Goal: Task Accomplishment & Management: Use online tool/utility

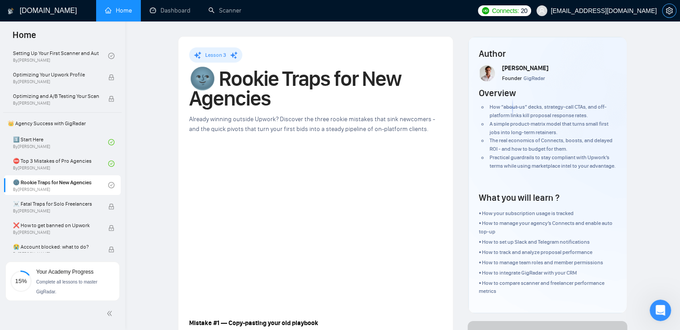
click at [670, 6] on button "button" at bounding box center [669, 11] width 14 height 14
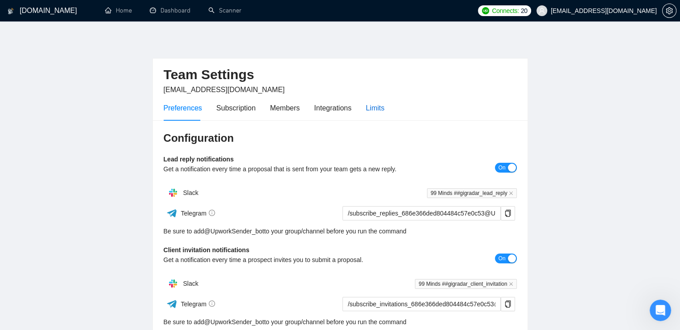
click at [372, 110] on div "Limits" at bounding box center [375, 107] width 19 height 11
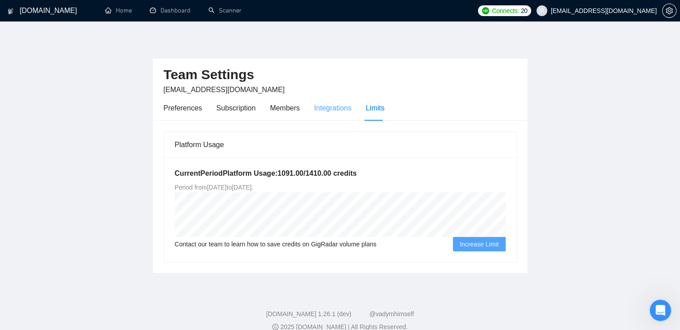
click at [337, 102] on div "Integrations" at bounding box center [333, 107] width 38 height 25
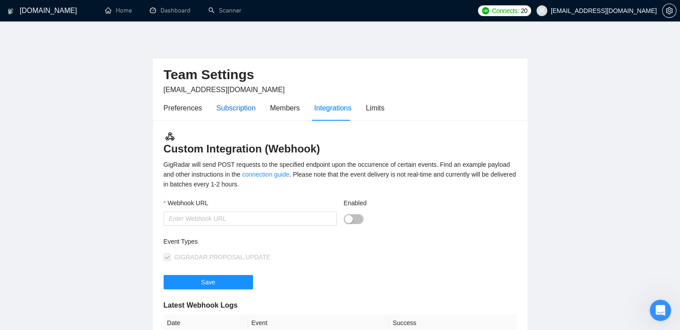
click at [225, 110] on div "Subscription" at bounding box center [236, 107] width 39 height 11
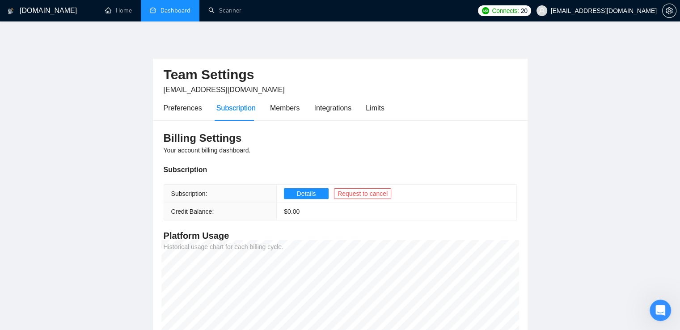
click at [178, 10] on link "Dashboard" at bounding box center [170, 11] width 41 height 8
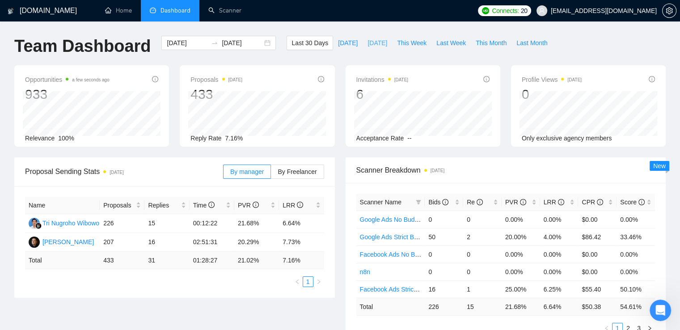
click at [368, 43] on span "[DATE]" at bounding box center [378, 43] width 20 height 10
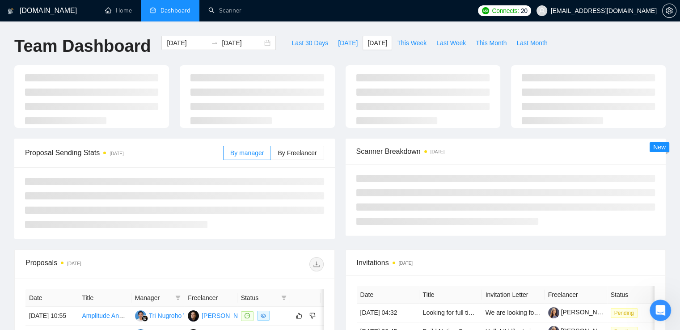
type input "[DATE]"
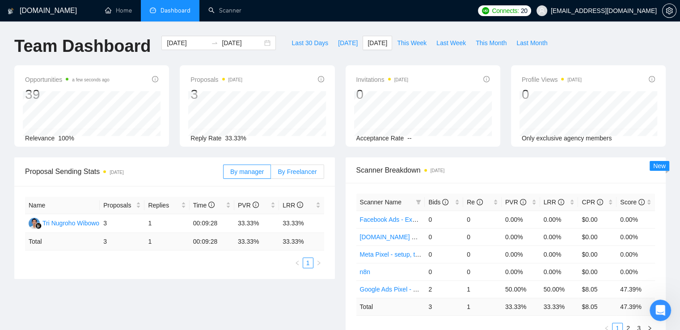
click at [317, 176] on label "By Freelancer" at bounding box center [297, 172] width 53 height 14
click at [271, 174] on input "By Freelancer" at bounding box center [271, 174] width 0 height 0
click at [250, 172] on span "By manager" at bounding box center [247, 171] width 34 height 7
click at [224, 174] on input "By manager" at bounding box center [224, 174] width 0 height 0
click at [293, 172] on span "By Freelancer" at bounding box center [297, 171] width 39 height 7
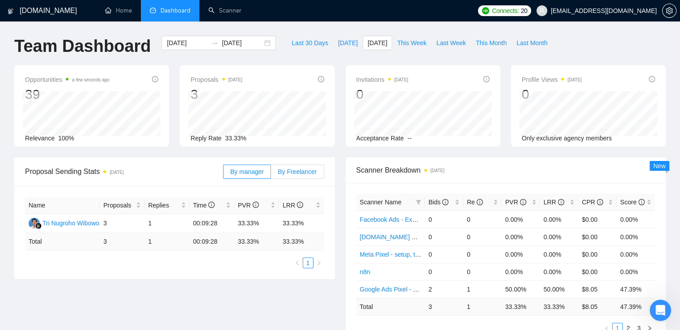
click at [271, 174] on input "By Freelancer" at bounding box center [271, 174] width 0 height 0
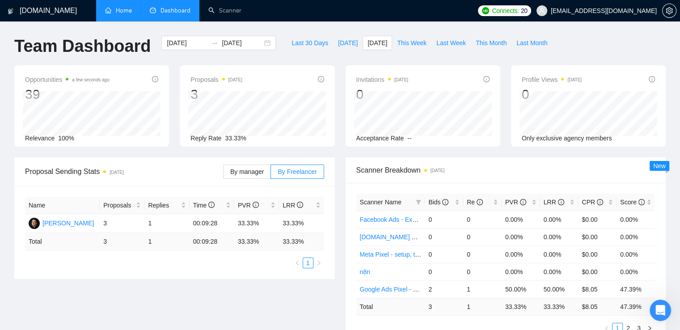
click at [127, 14] on link "Home" at bounding box center [118, 11] width 27 height 8
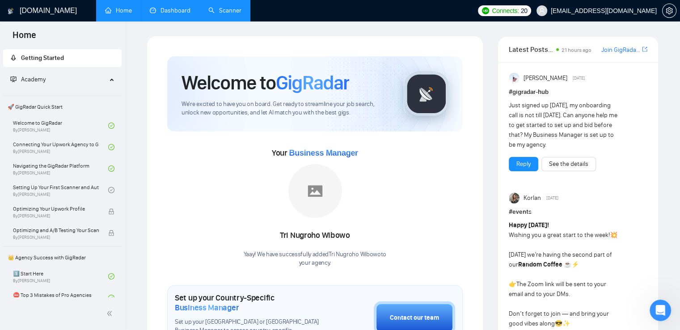
click at [234, 14] on link "Scanner" at bounding box center [224, 11] width 33 height 8
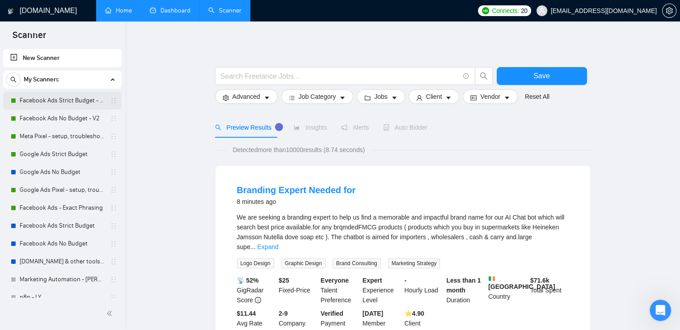
click at [51, 101] on link "Facebook Ads Strict Budget - V2" at bounding box center [62, 101] width 85 height 18
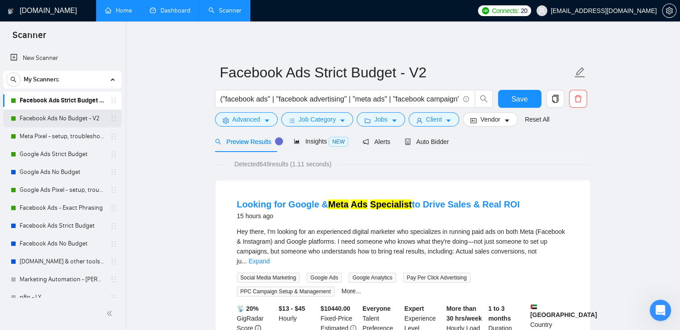
click at [61, 117] on link "Facebook Ads No Budget - V2" at bounding box center [62, 119] width 85 height 18
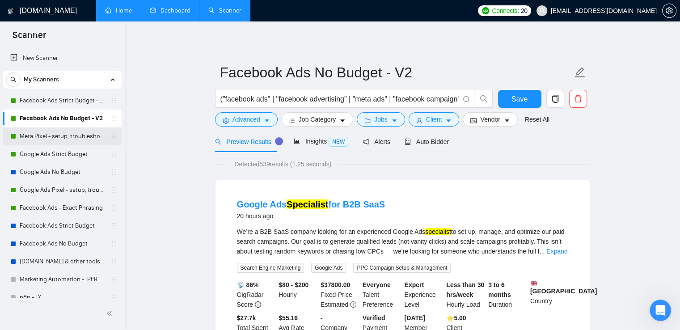
click at [41, 140] on link "Meta Pixel - setup, troubleshooting, tracking" at bounding box center [62, 136] width 85 height 18
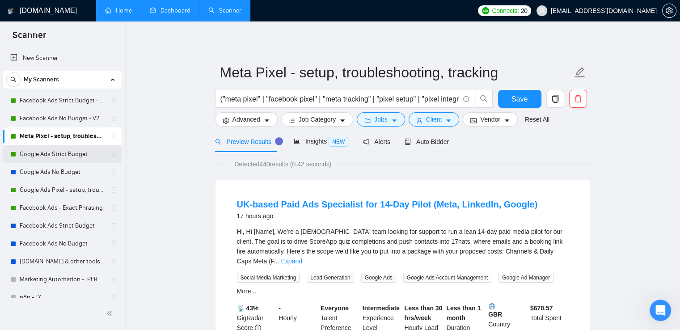
click at [48, 155] on link "Google Ads Strict Budget" at bounding box center [62, 154] width 85 height 18
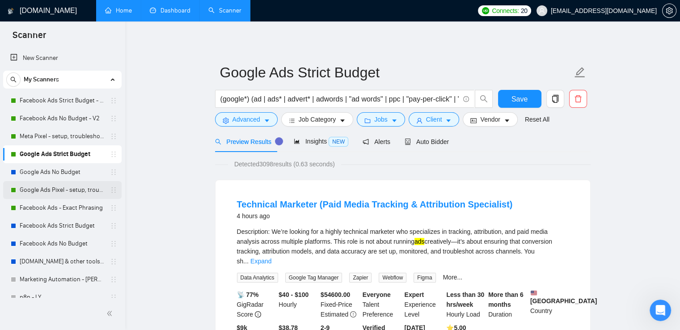
click at [47, 191] on link "Google Ads Pixel - setup, troubleshooting, tracking" at bounding box center [62, 190] width 85 height 18
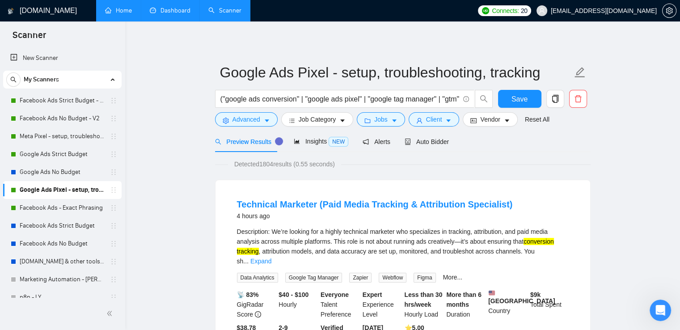
click at [51, 210] on link "Facebook Ads - Exact Phrasing" at bounding box center [62, 208] width 85 height 18
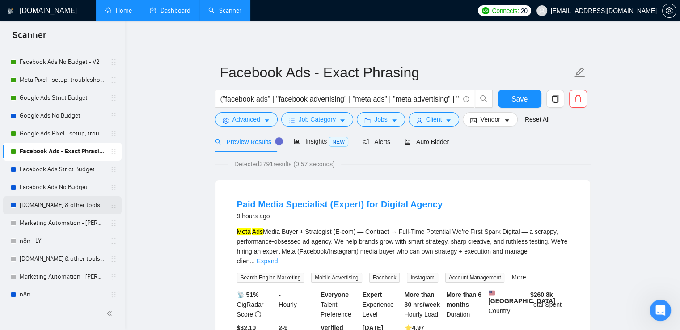
scroll to position [63, 0]
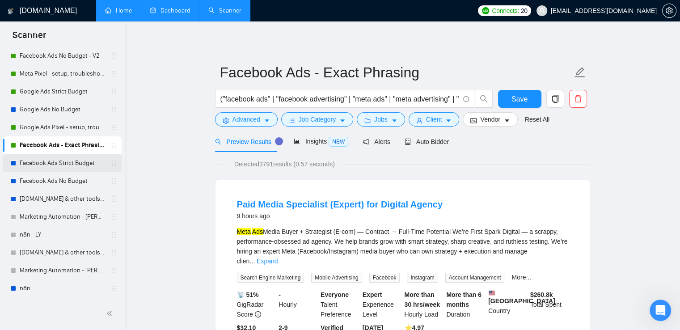
click at [72, 161] on link "Facebook Ads Strict Budget" at bounding box center [62, 163] width 85 height 18
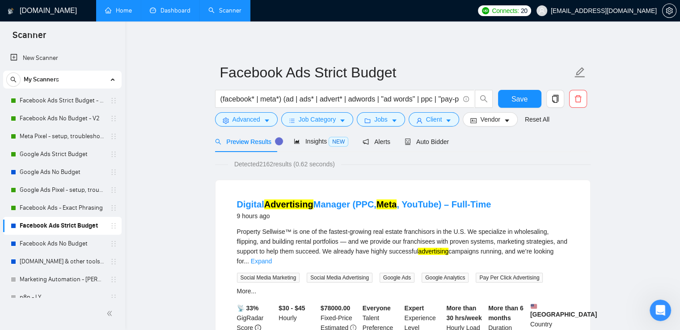
click at [72, 36] on div "Scanner" at bounding box center [62, 34] width 125 height 26
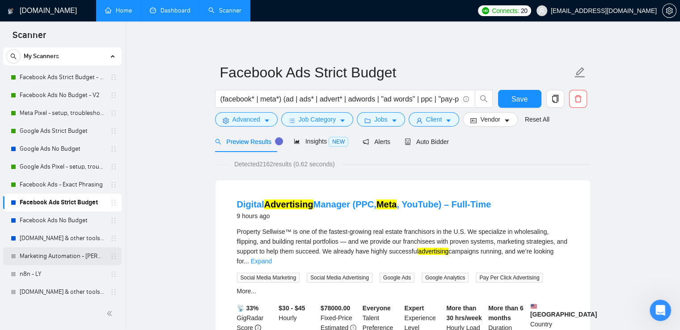
scroll to position [63, 0]
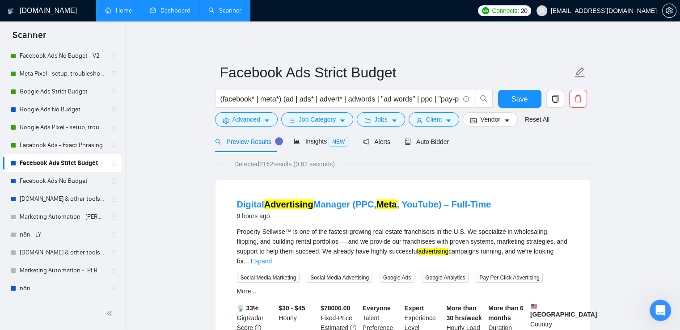
click at [160, 9] on link "Dashboard" at bounding box center [170, 11] width 41 height 8
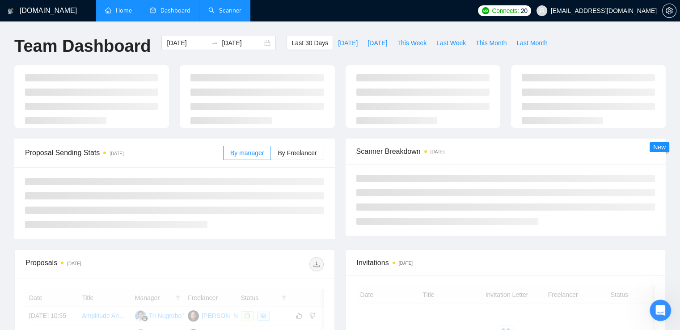
click at [222, 12] on link "Scanner" at bounding box center [224, 11] width 33 height 8
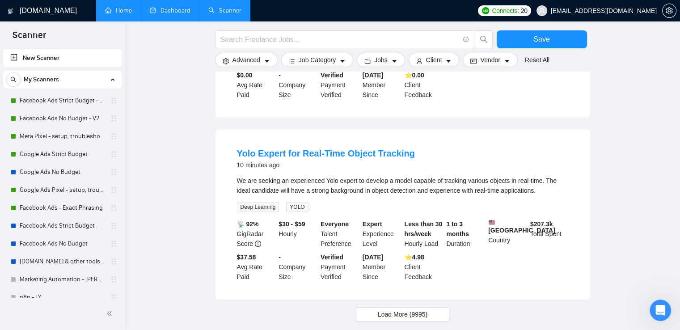
scroll to position [884, 0]
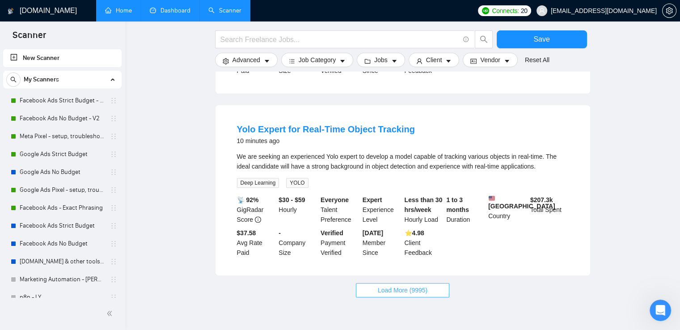
click at [399, 283] on button "Load More (9995)" at bounding box center [402, 290] width 93 height 14
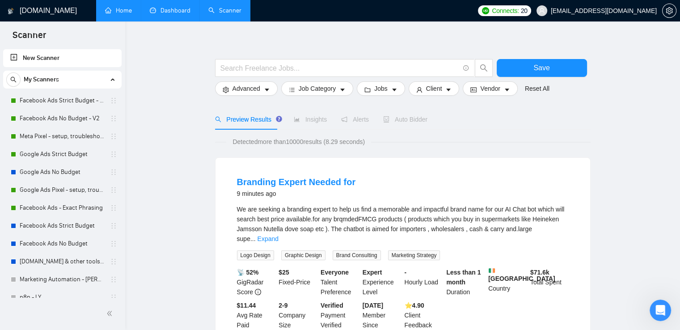
scroll to position [0, 0]
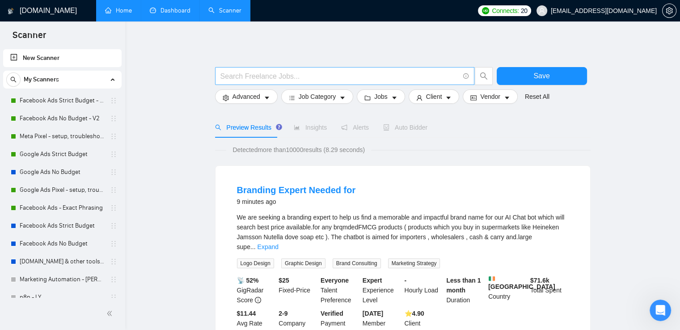
click at [327, 79] on input "text" at bounding box center [340, 76] width 239 height 11
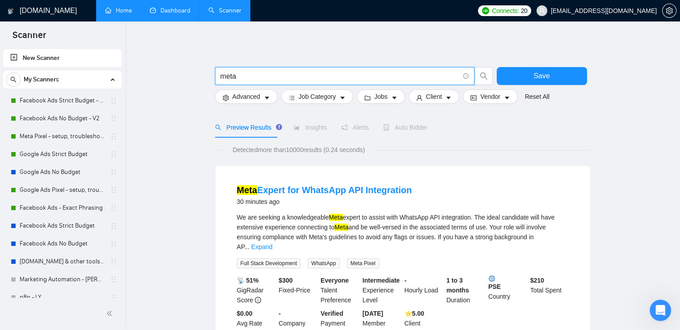
click at [260, 76] on input "meta" at bounding box center [340, 76] width 239 height 11
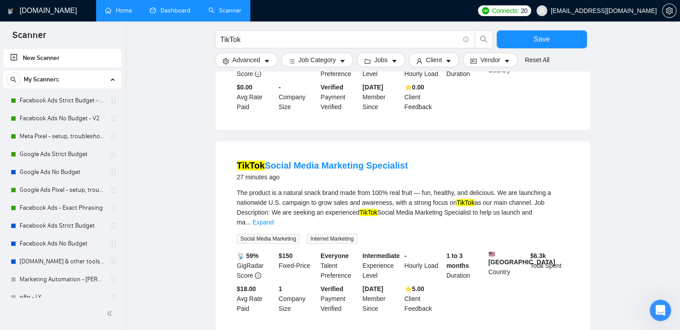
scroll to position [447, 0]
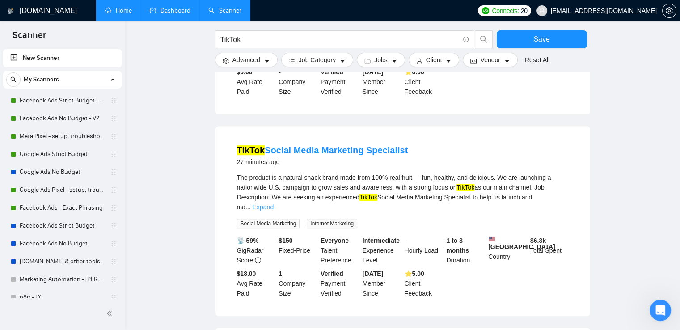
click at [274, 204] on link "Expand" at bounding box center [263, 207] width 21 height 7
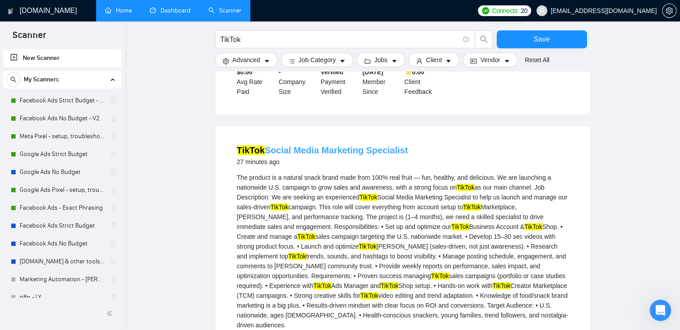
click at [359, 148] on link "TikTok Social Media Marketing Specialist" at bounding box center [322, 150] width 171 height 10
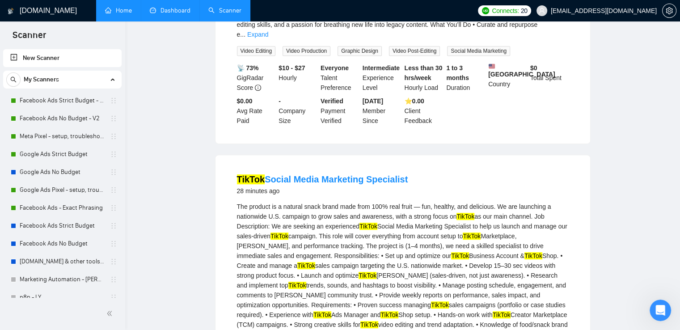
scroll to position [0, 0]
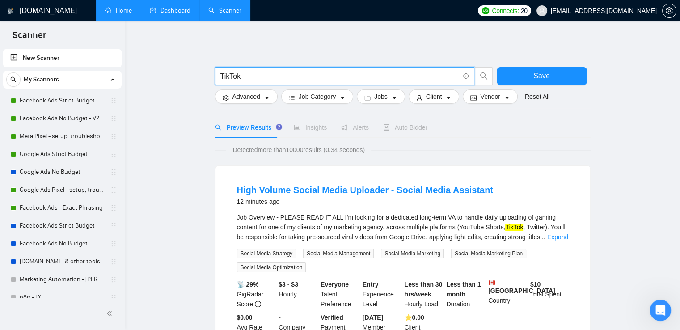
click at [293, 75] on input "TikTok" at bounding box center [340, 76] width 239 height 11
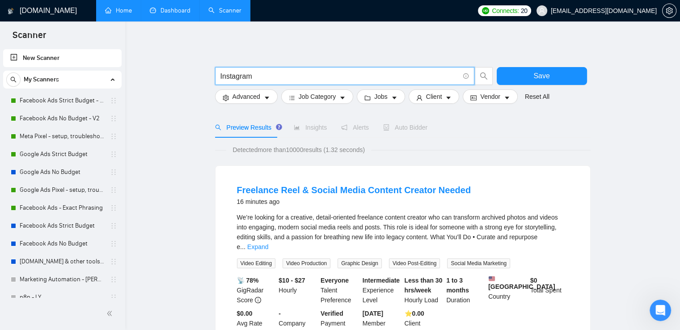
click at [282, 79] on input "Instagram" at bounding box center [340, 76] width 239 height 11
type input "F"
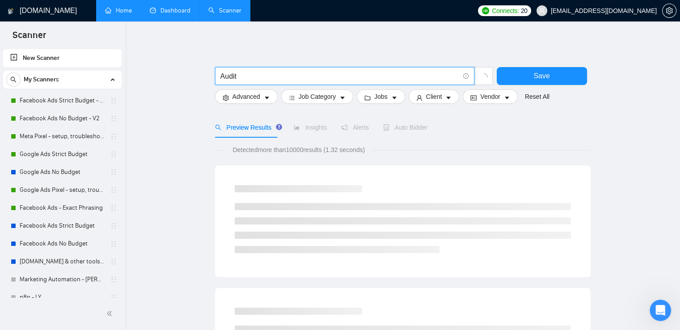
click at [222, 78] on input "Audit" at bounding box center [340, 76] width 239 height 11
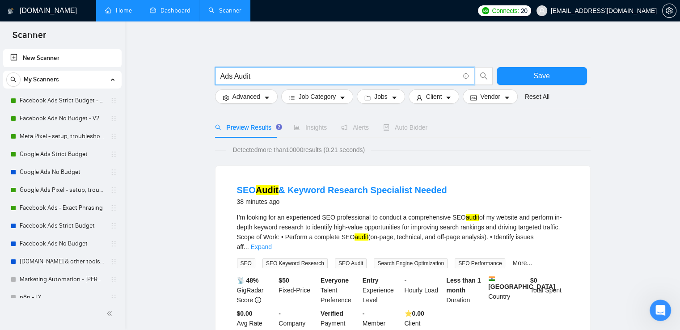
type input "Ads Audit"
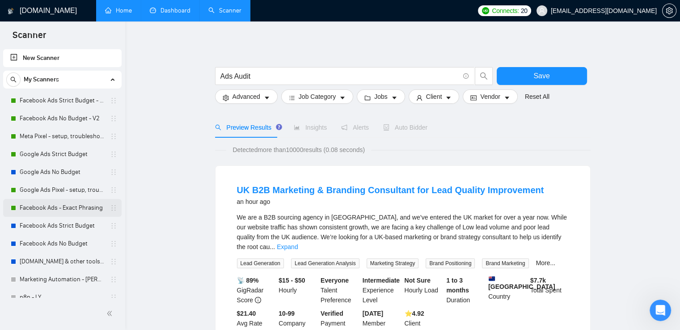
click at [30, 206] on link "Facebook Ads - Exact Phrasing" at bounding box center [62, 208] width 85 height 18
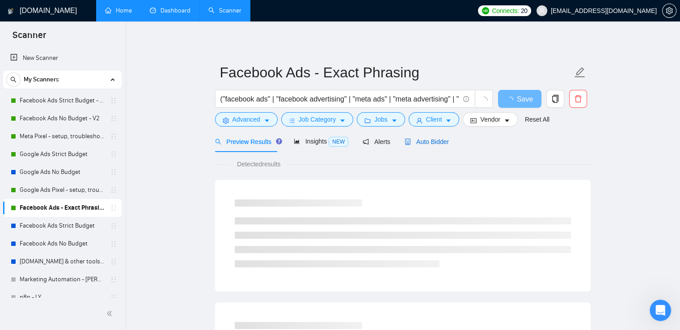
click at [416, 142] on span "Auto Bidder" at bounding box center [427, 141] width 44 height 7
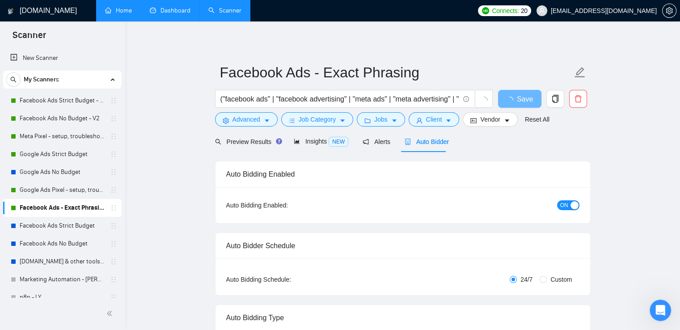
radio input "false"
radio input "true"
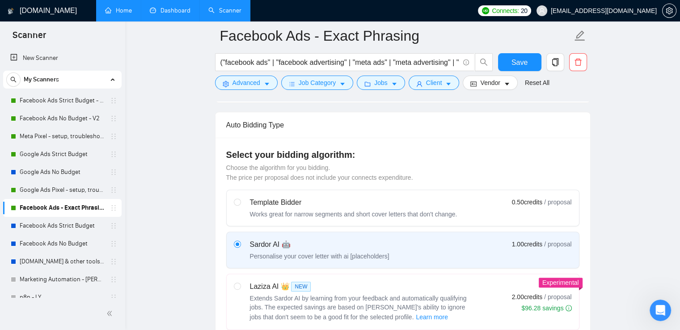
scroll to position [403, 0]
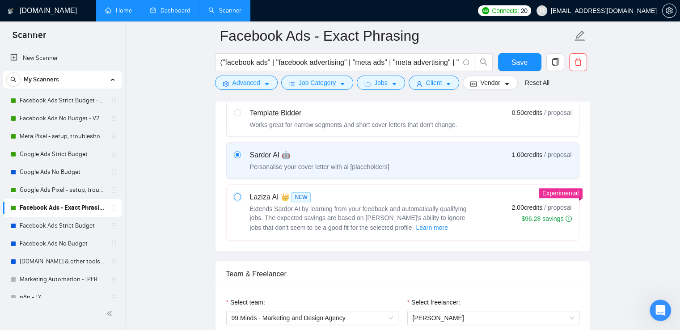
click at [238, 195] on input "radio" at bounding box center [237, 196] width 6 height 6
radio input "true"
radio input "false"
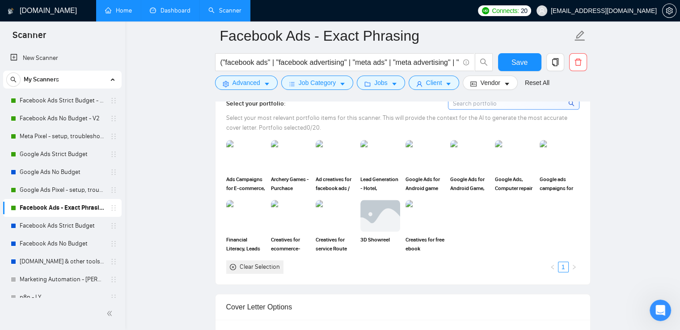
scroll to position [939, 0]
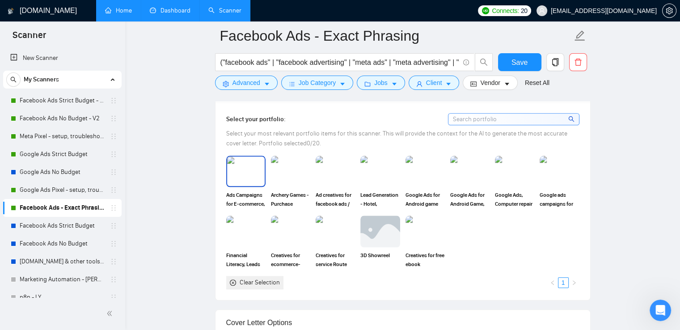
click at [230, 182] on img at bounding box center [246, 172] width 38 height 30
click at [286, 174] on img at bounding box center [291, 172] width 38 height 30
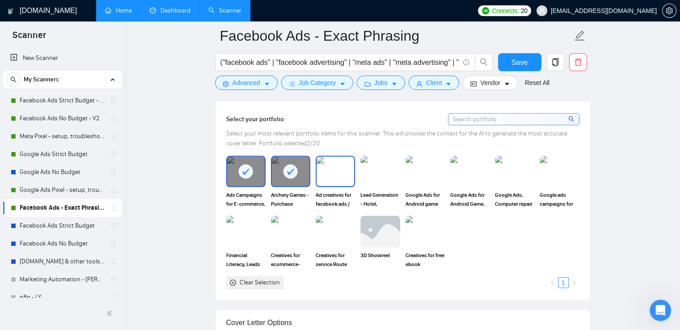
click at [340, 174] on img at bounding box center [336, 172] width 38 height 30
click at [378, 172] on img at bounding box center [380, 172] width 38 height 30
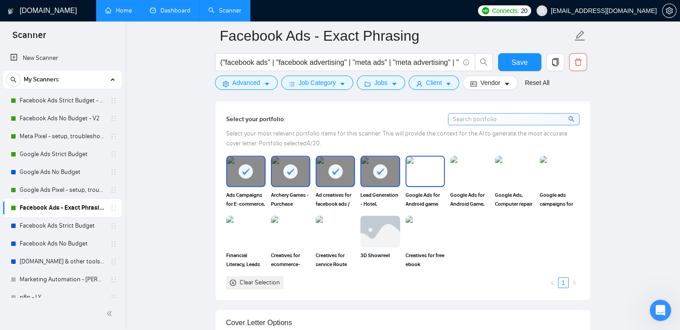
click at [417, 172] on img at bounding box center [426, 172] width 38 height 30
click at [459, 171] on img at bounding box center [470, 172] width 38 height 30
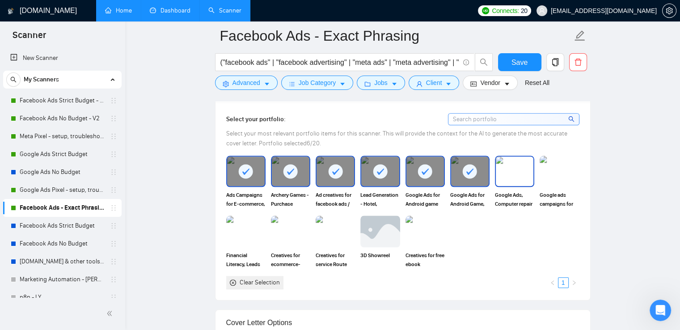
click at [519, 170] on img at bounding box center [515, 172] width 38 height 30
click at [568, 172] on img at bounding box center [560, 172] width 38 height 30
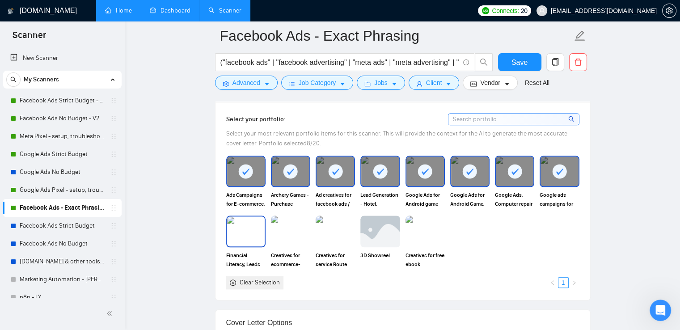
click at [239, 238] on img at bounding box center [246, 232] width 38 height 30
click at [293, 237] on img at bounding box center [291, 232] width 38 height 30
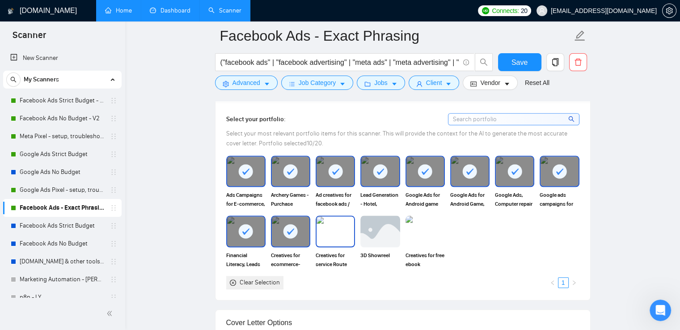
click at [331, 233] on img at bounding box center [336, 232] width 38 height 30
click at [369, 235] on img at bounding box center [380, 232] width 38 height 30
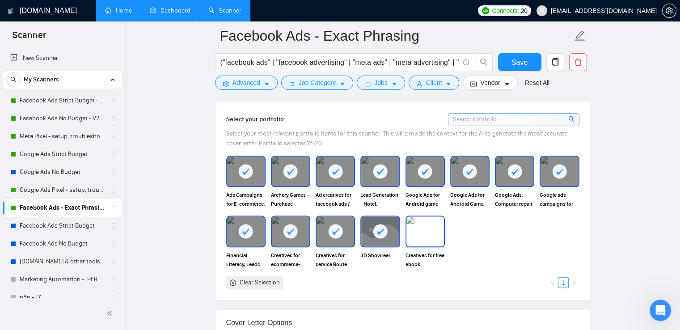
click at [410, 234] on img at bounding box center [426, 232] width 38 height 30
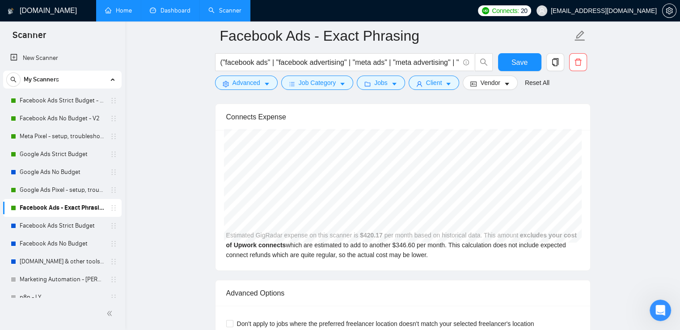
scroll to position [2147, 0]
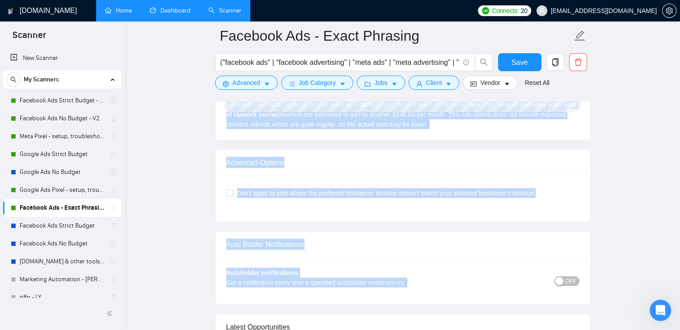
drag, startPoint x: 680, startPoint y: 256, endPoint x: 687, endPoint y: 56, distance: 200.1
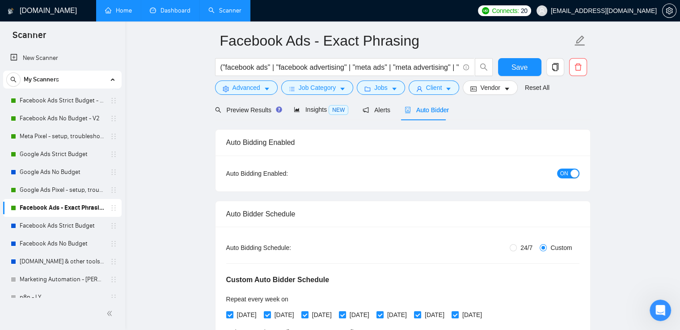
scroll to position [0, 0]
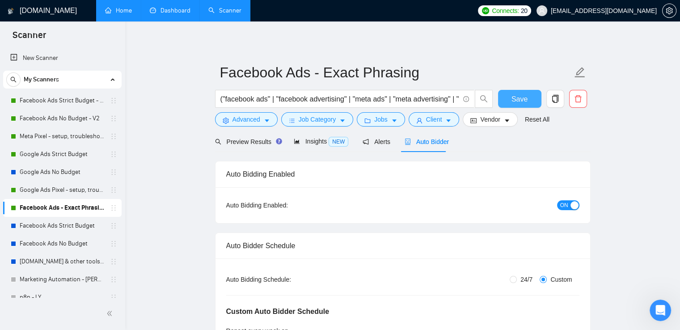
click at [522, 95] on span "Save" at bounding box center [520, 98] width 16 height 11
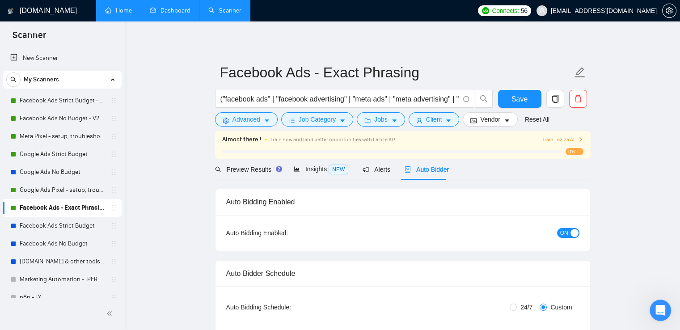
click at [558, 140] on span "Train Laziza AI" at bounding box center [562, 140] width 41 height 8
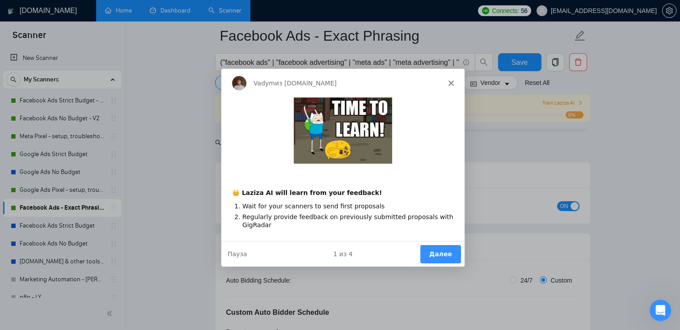
scroll to position [89, 0]
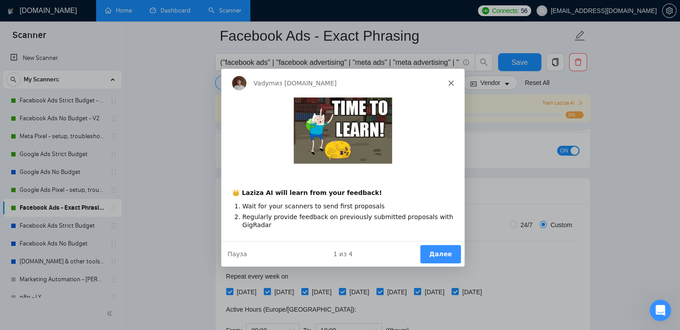
click at [440, 250] on button "Далее" at bounding box center [440, 253] width 41 height 18
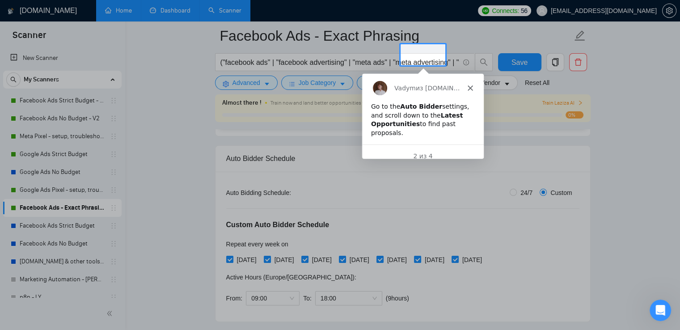
scroll to position [45, 0]
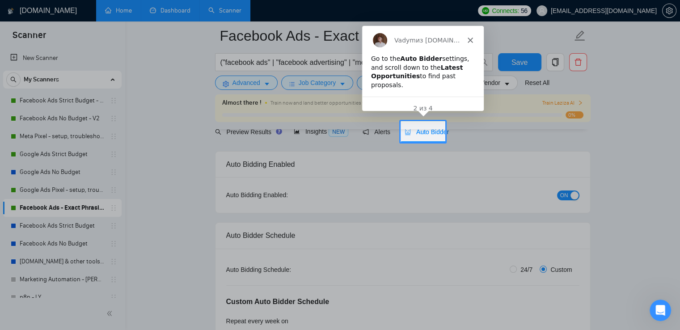
click at [470, 39] on polygon "Закрыть" at bounding box center [469, 39] width 5 height 5
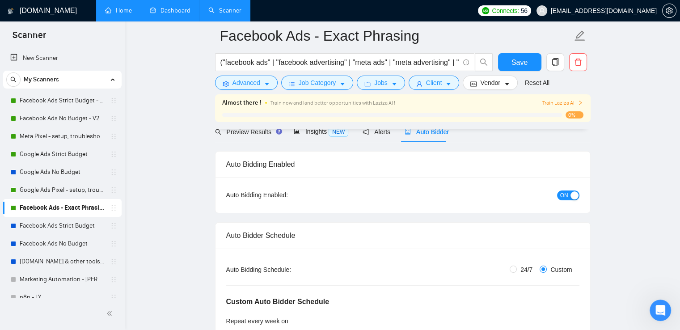
click at [552, 102] on span "Train Laziza AI" at bounding box center [562, 103] width 41 height 8
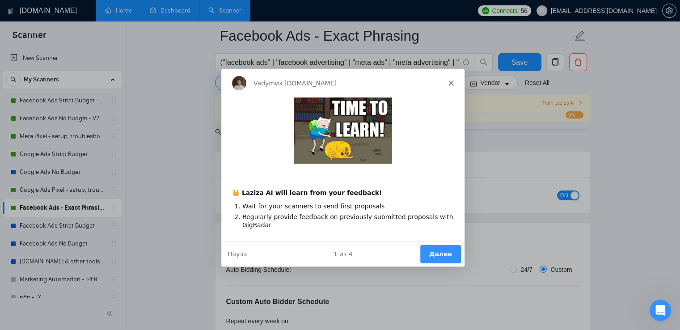
scroll to position [0, 0]
click at [432, 248] on button "Далее" at bounding box center [440, 253] width 41 height 18
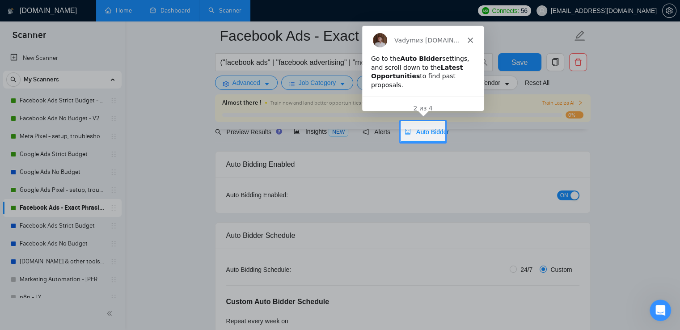
click at [470, 38] on icon "Закрыть" at bounding box center [469, 39] width 5 height 5
